Goal: Task Accomplishment & Management: Use online tool/utility

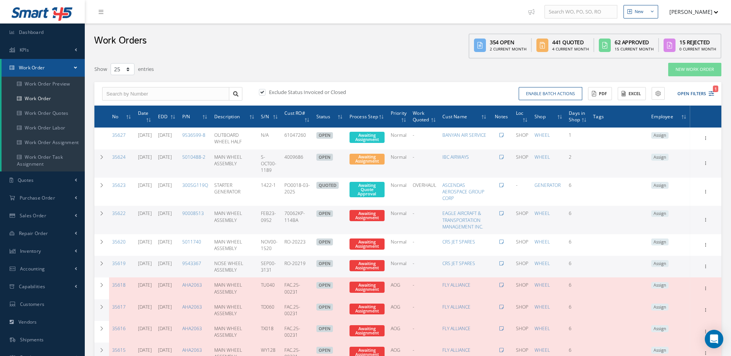
select select "25"
click at [34, 33] on span "Dashboard" at bounding box center [31, 32] width 25 height 7
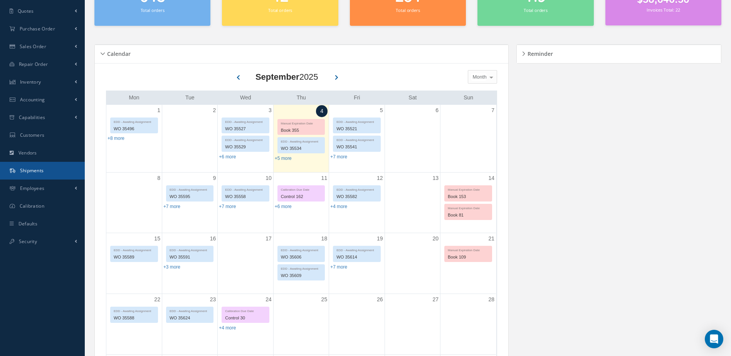
scroll to position [77, 0]
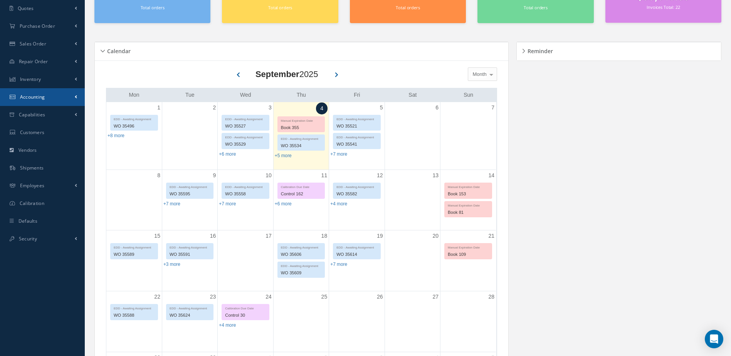
click at [45, 97] on link "Accounting" at bounding box center [42, 97] width 85 height 18
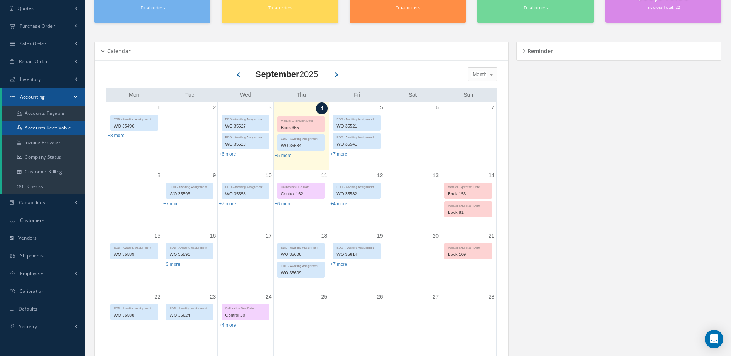
click at [53, 126] on link "Accounts Receivable" at bounding box center [43, 128] width 83 height 15
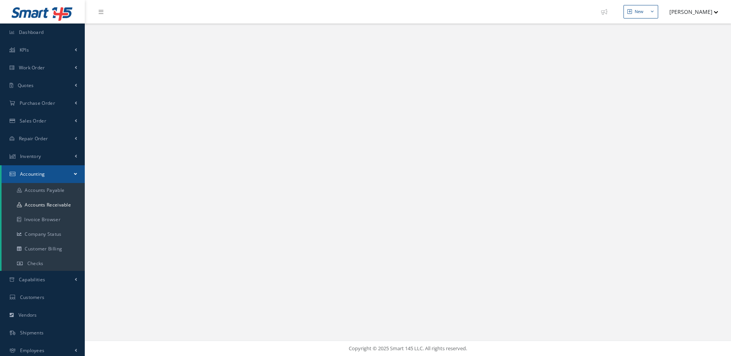
select select "25"
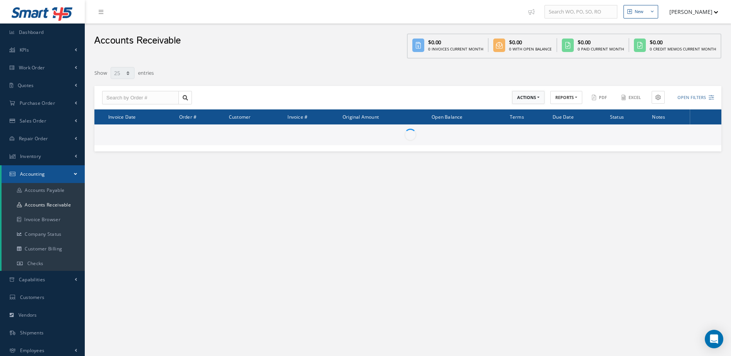
click at [521, 94] on button "ACTIONS" at bounding box center [528, 97] width 32 height 13
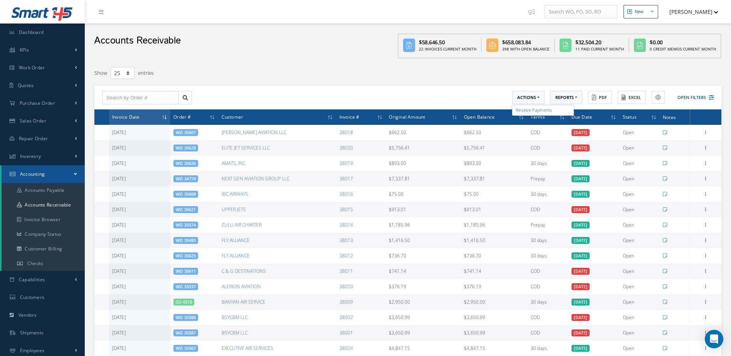
click at [565, 96] on button "REPORTS" at bounding box center [566, 97] width 32 height 13
click at [570, 109] on link "A/R Aging" at bounding box center [581, 110] width 62 height 10
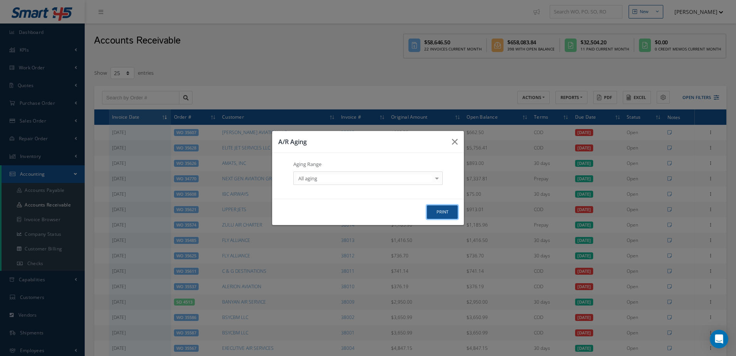
click at [443, 211] on button "print" at bounding box center [442, 211] width 31 height 13
